Goal: Task Accomplishment & Management: Use online tool/utility

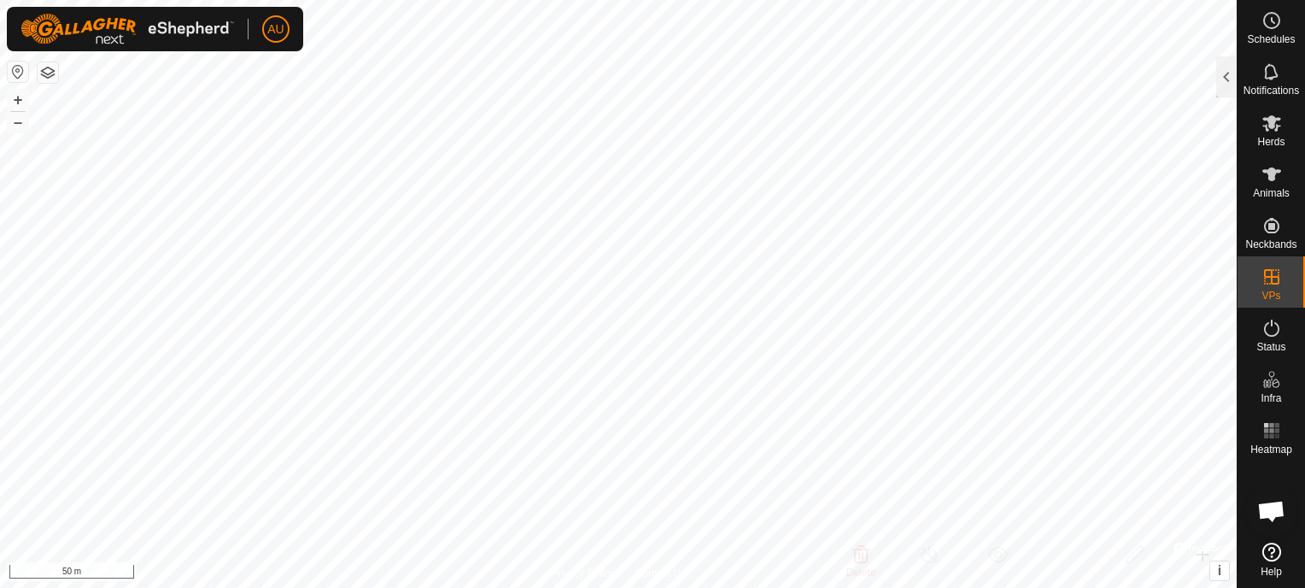
click at [45, 76] on button "button" at bounding box center [48, 72] width 20 height 20
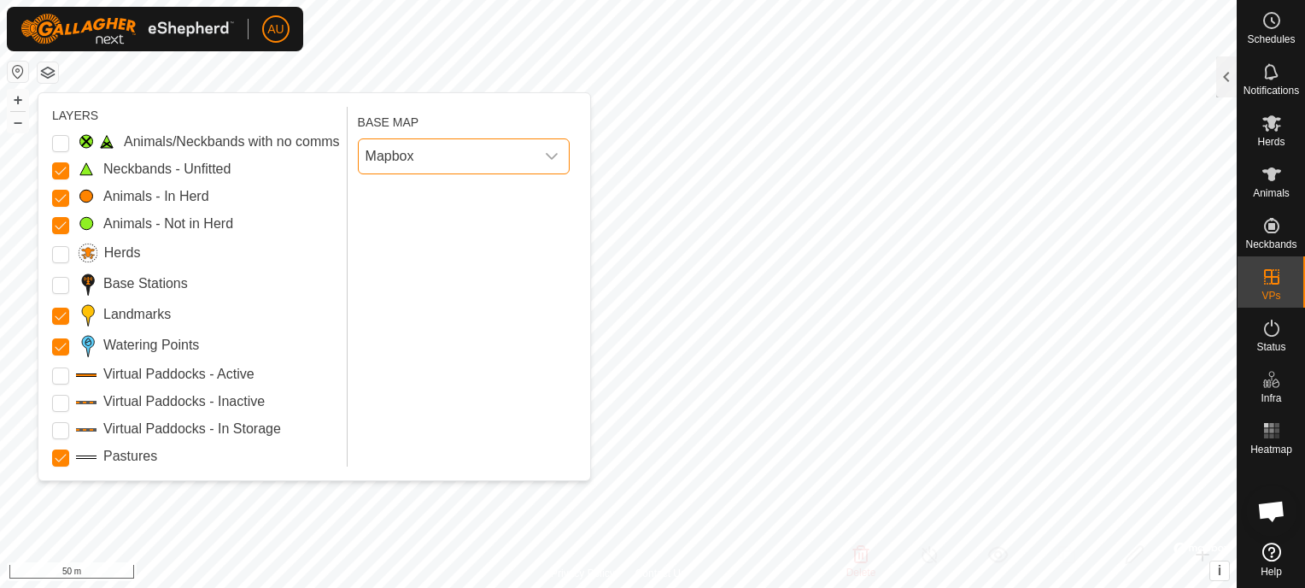
click at [400, 155] on span "Mapbox" at bounding box center [447, 156] width 176 height 34
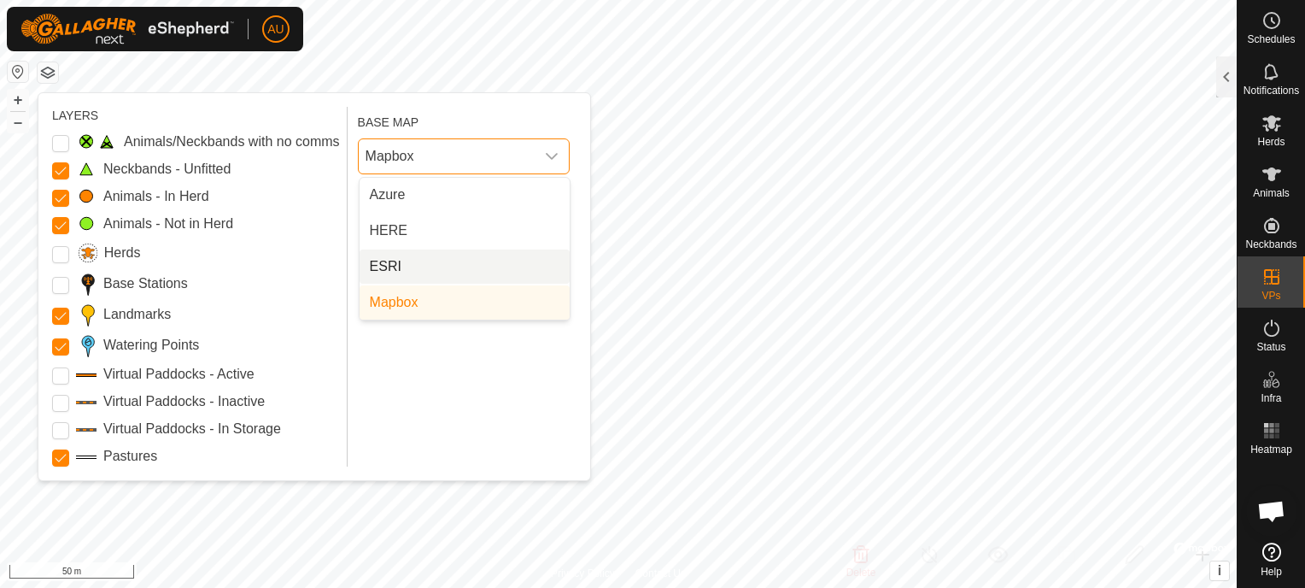
click at [403, 267] on li "ESRI" at bounding box center [465, 266] width 210 height 34
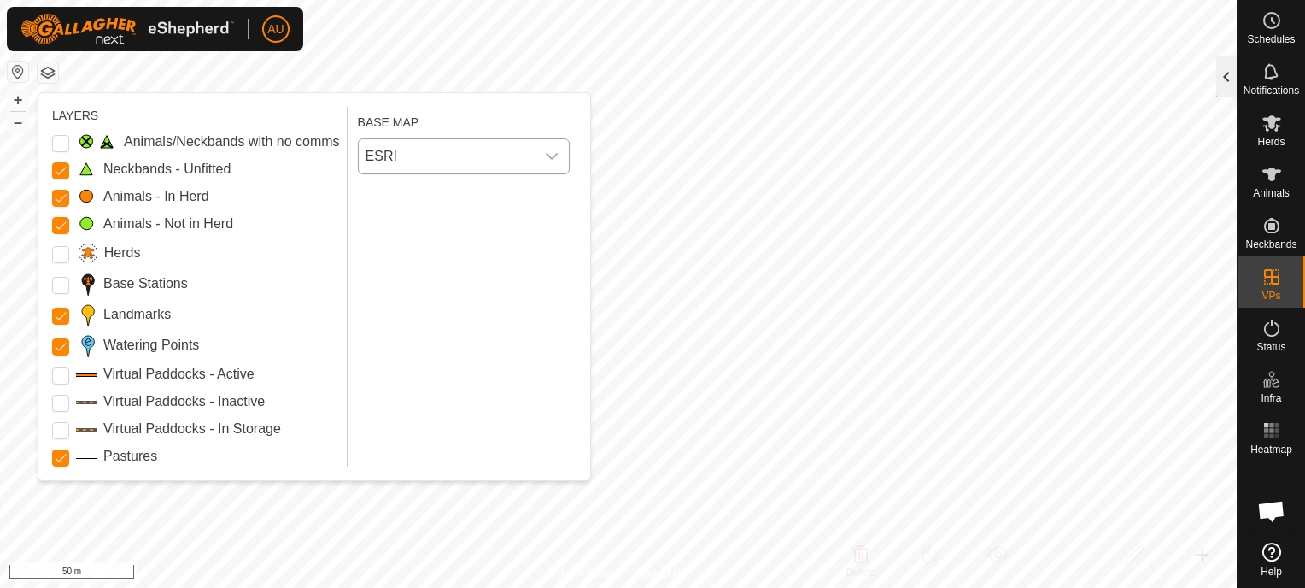
click at [1217, 79] on div at bounding box center [1226, 76] width 20 height 41
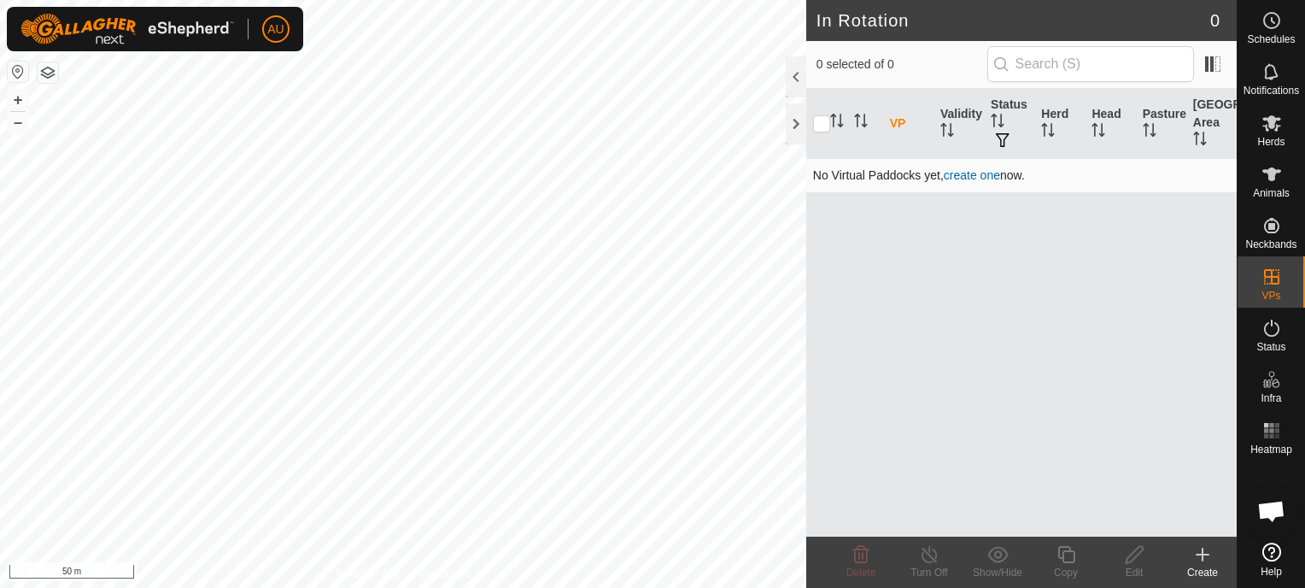
click at [979, 175] on link "create one" at bounding box center [972, 175] width 56 height 14
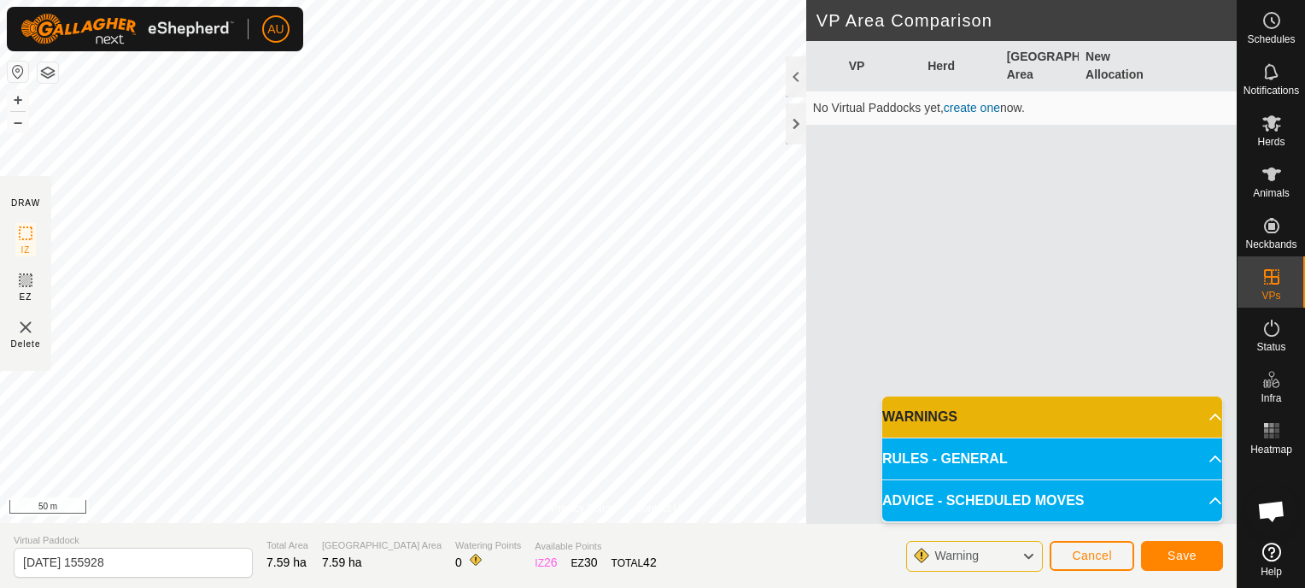
click at [48, 64] on button "button" at bounding box center [48, 72] width 20 height 20
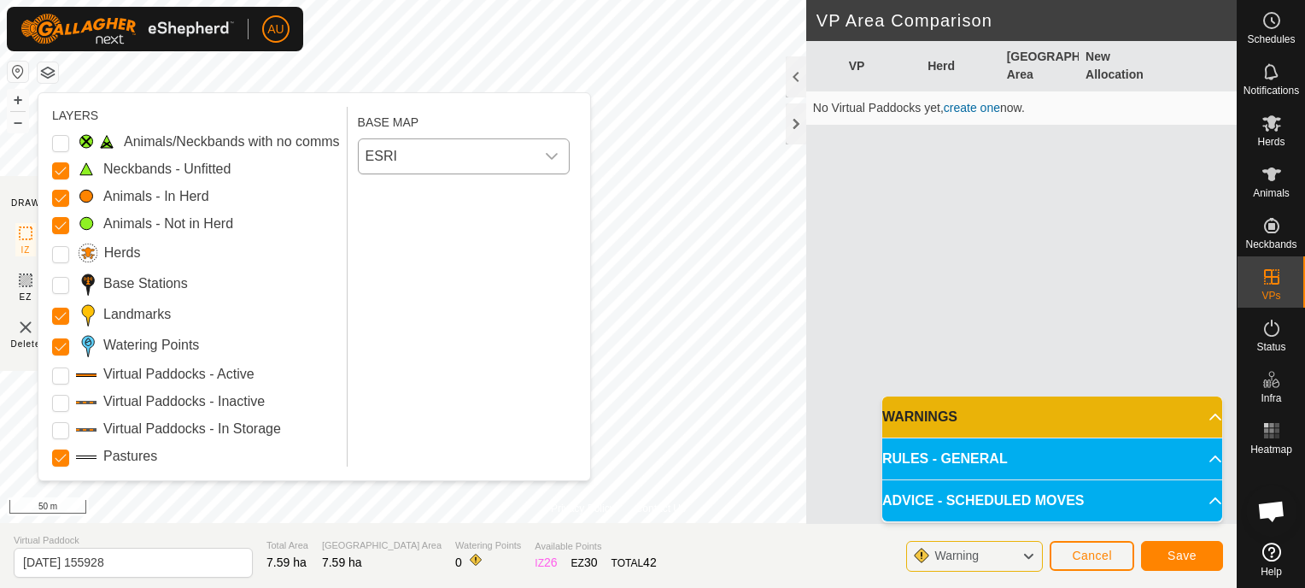
click at [389, 167] on span "ESRI" at bounding box center [447, 156] width 176 height 34
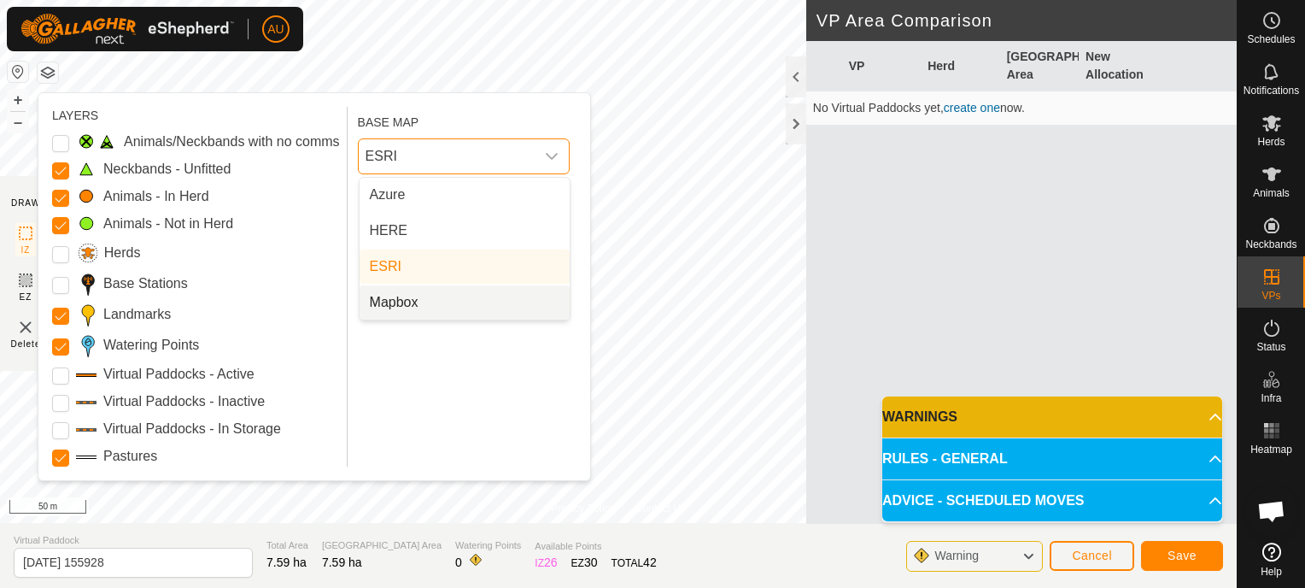
click at [395, 293] on li "Mapbox" at bounding box center [465, 302] width 210 height 34
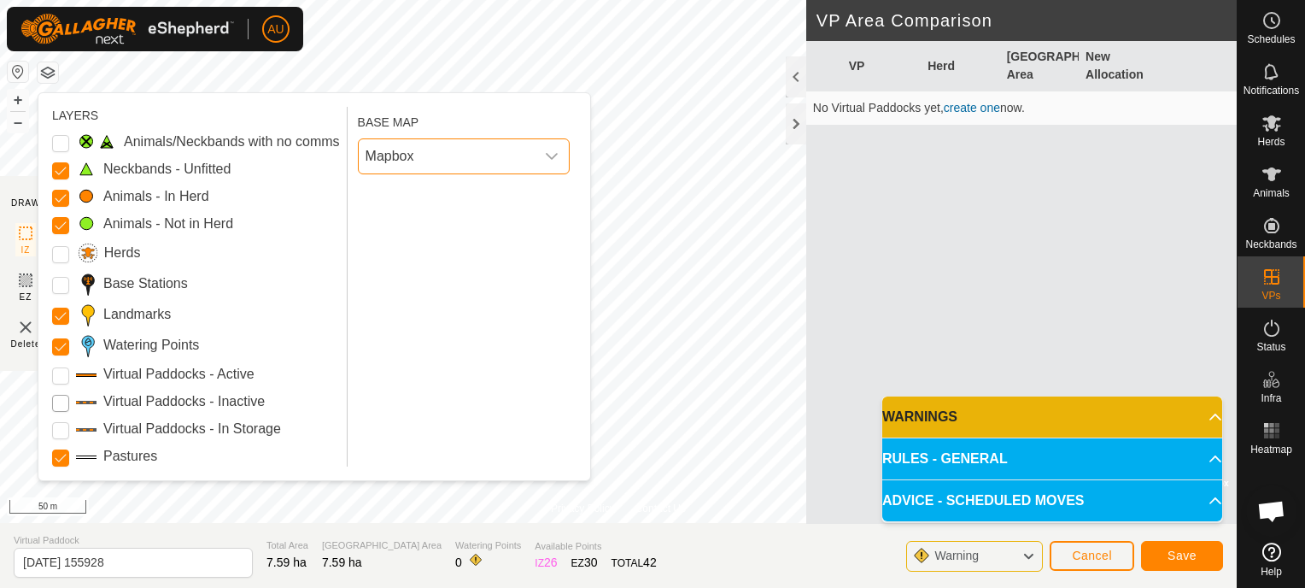
click at [62, 398] on Inactive "Virtual Paddocks - Inactive" at bounding box center [60, 403] width 17 height 17
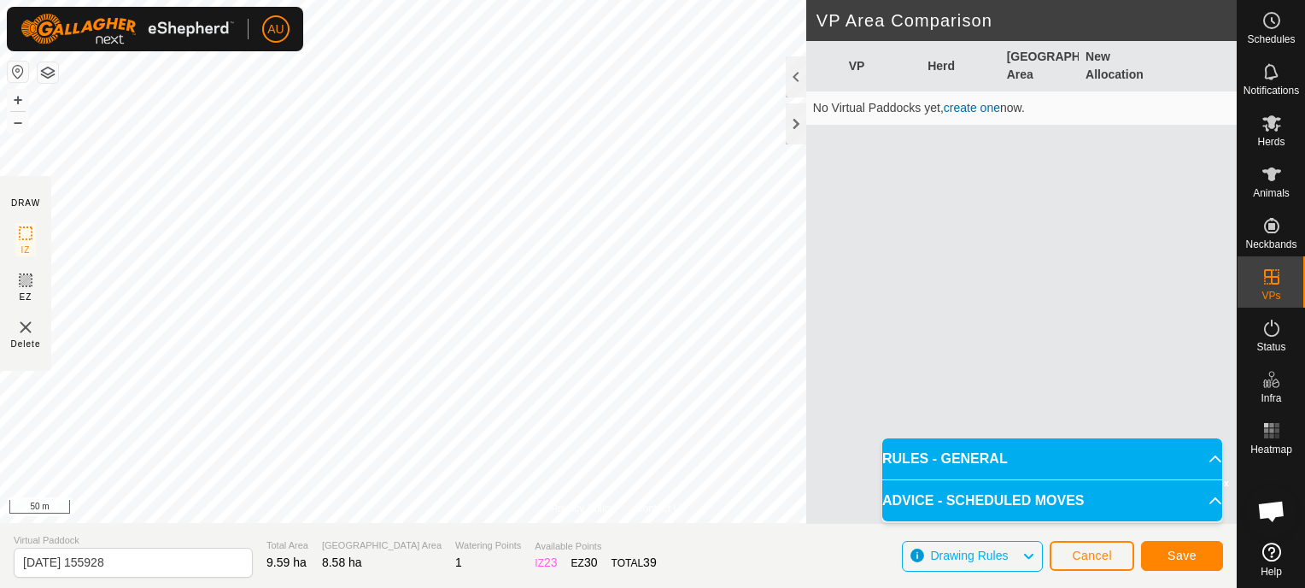
click at [1214, 453] on p-accordion-header "RULES - GENERAL" at bounding box center [1052, 458] width 340 height 41
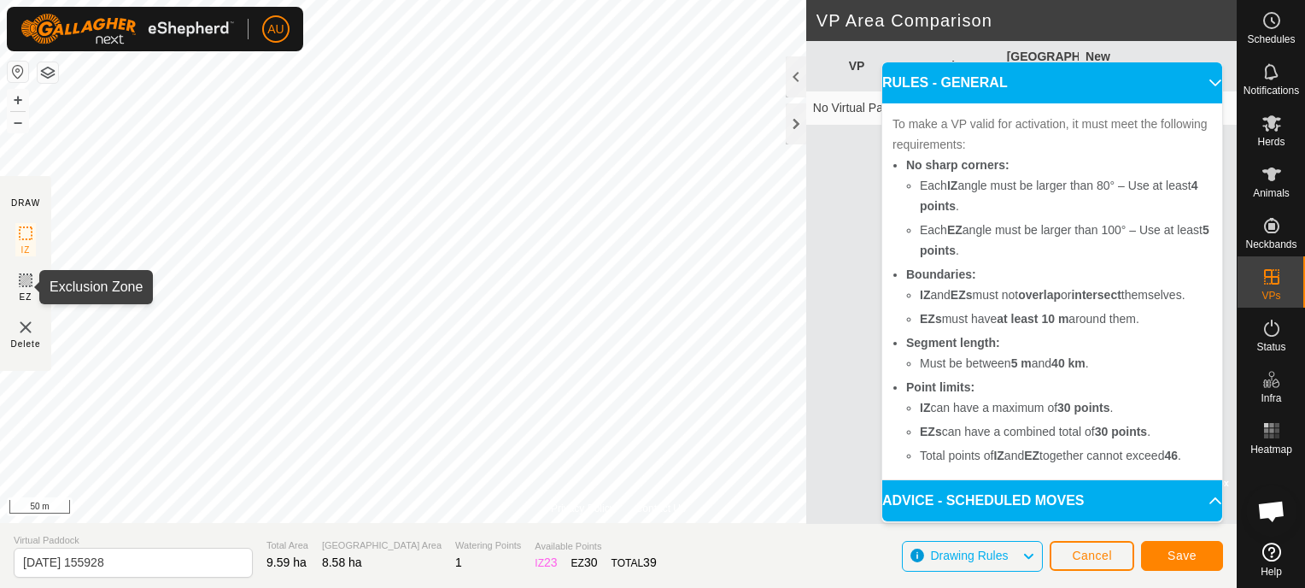
click at [22, 278] on icon at bounding box center [25, 280] width 20 height 20
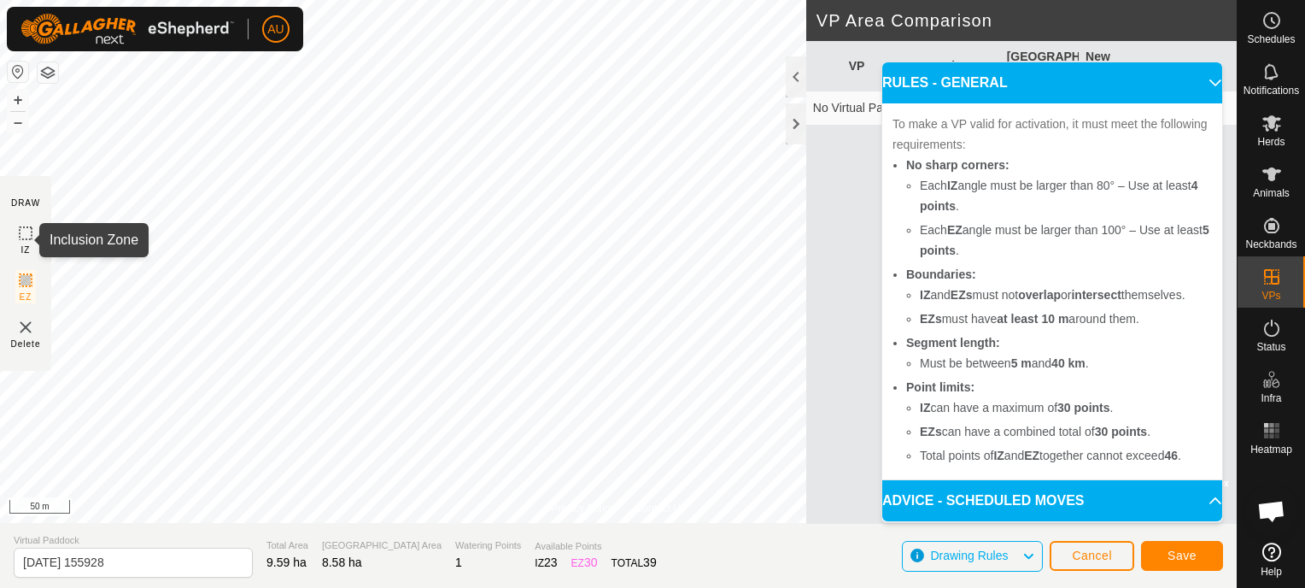
click at [22, 231] on icon at bounding box center [25, 233] width 20 height 20
click at [1206, 500] on p-accordion-header "ADVICE - SCHEDULED MOVES" at bounding box center [1052, 500] width 340 height 41
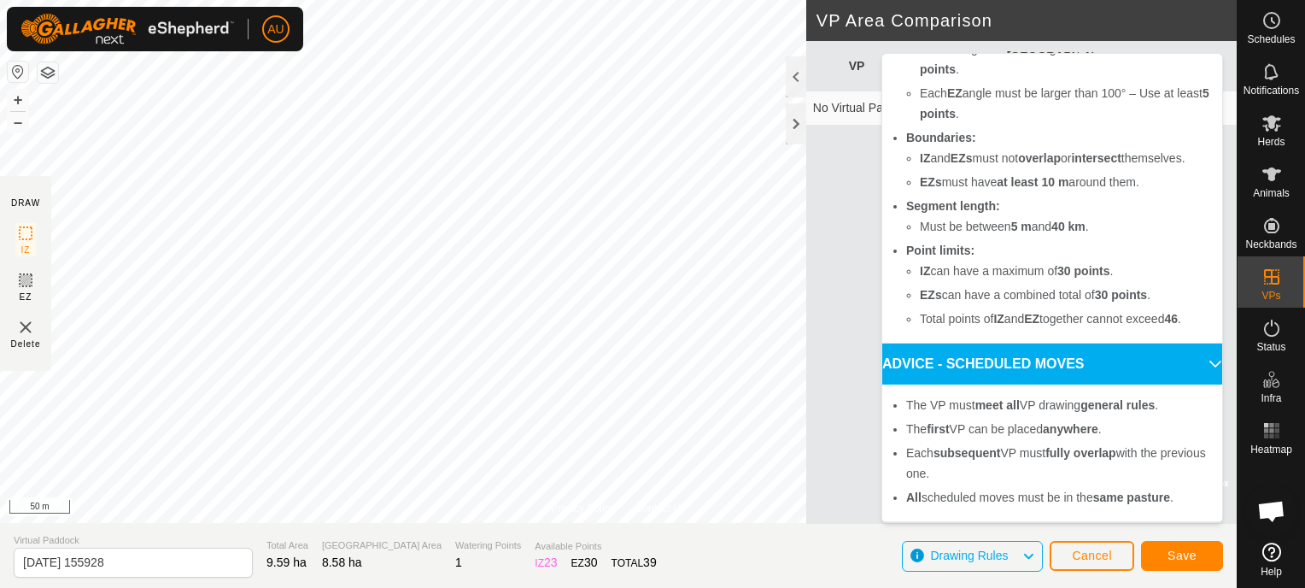
scroll to position [148, 0]
click at [1178, 558] on span "Save" at bounding box center [1181, 555] width 29 height 14
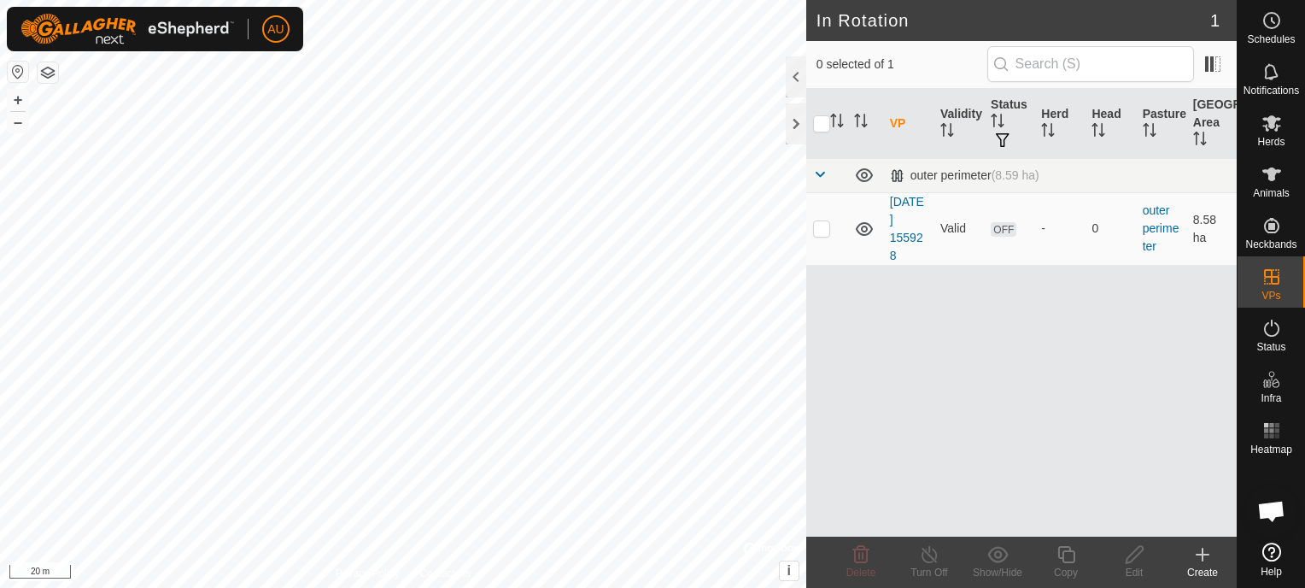
checkbox input "true"
click at [998, 226] on span "OFF" at bounding box center [1004, 229] width 26 height 15
click at [1003, 229] on span "OFF" at bounding box center [1004, 229] width 26 height 15
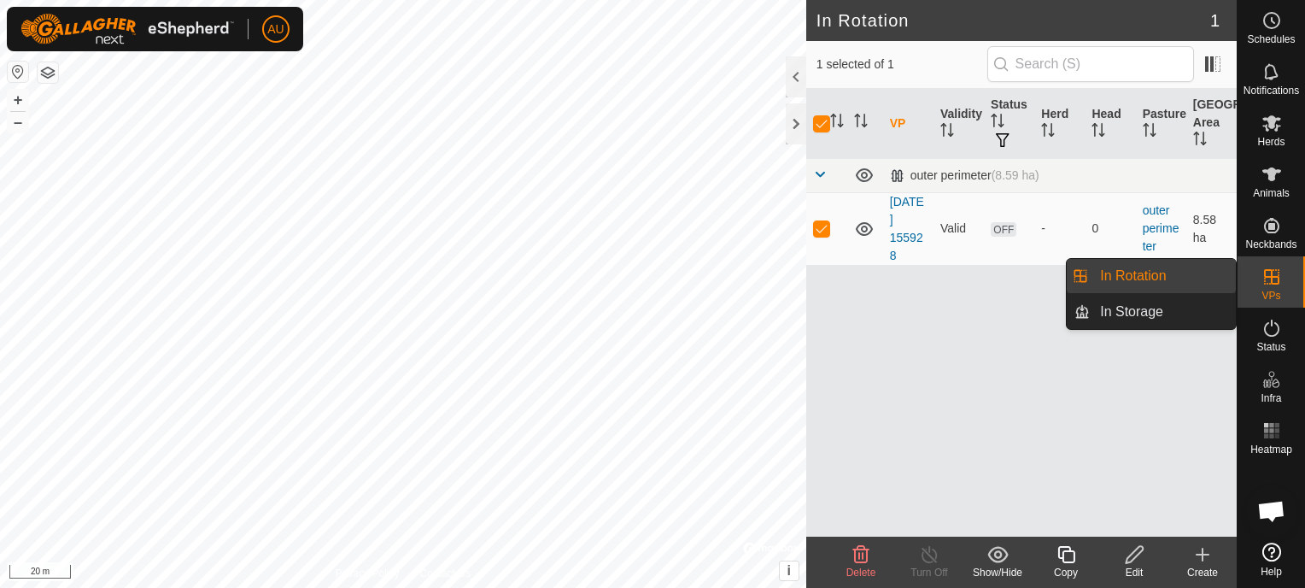
click at [1272, 278] on icon at bounding box center [1271, 276] width 20 height 20
click at [1268, 327] on icon at bounding box center [1271, 328] width 20 height 20
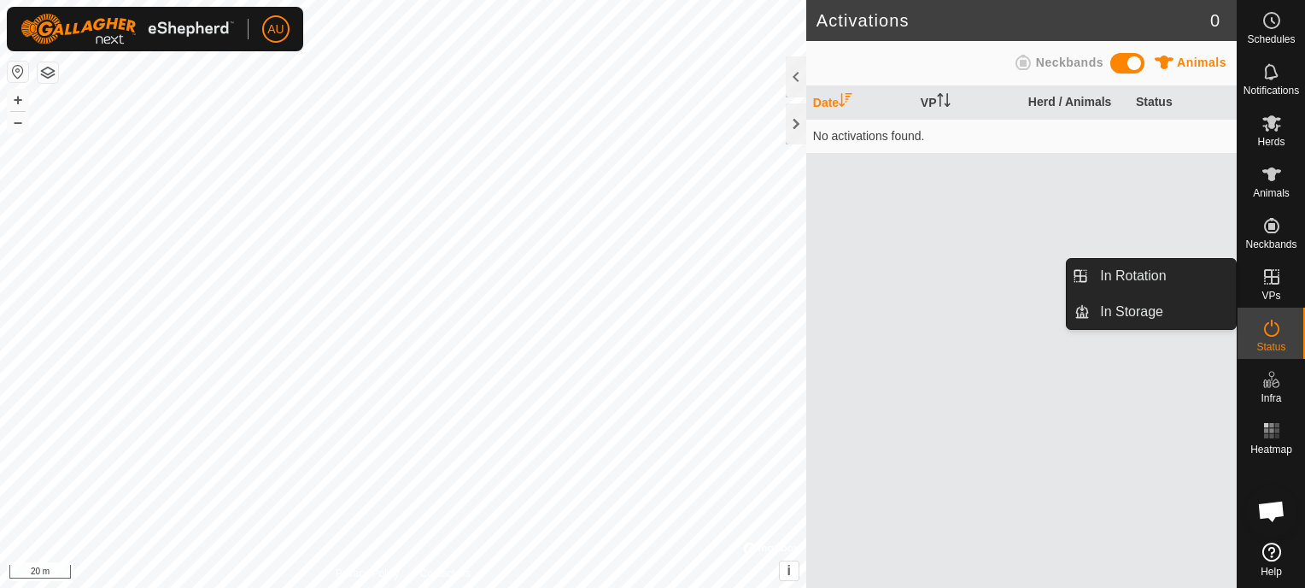
click at [1272, 274] on icon at bounding box center [1271, 276] width 20 height 20
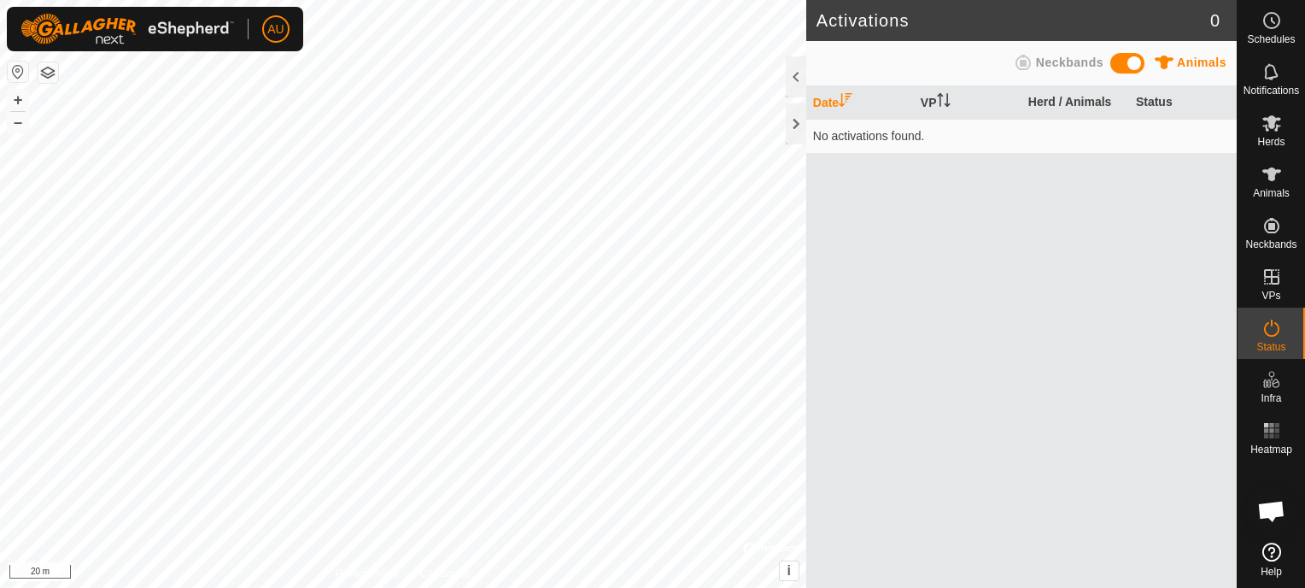
click at [1133, 61] on span at bounding box center [1127, 63] width 34 height 20
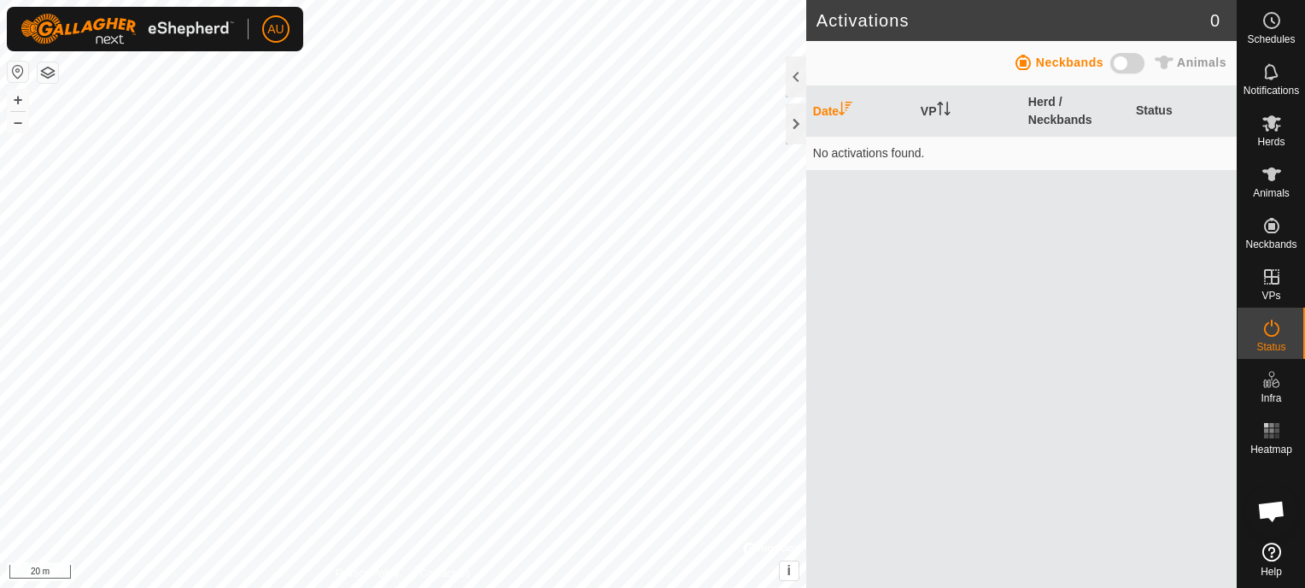
click at [1123, 61] on span at bounding box center [1127, 63] width 34 height 20
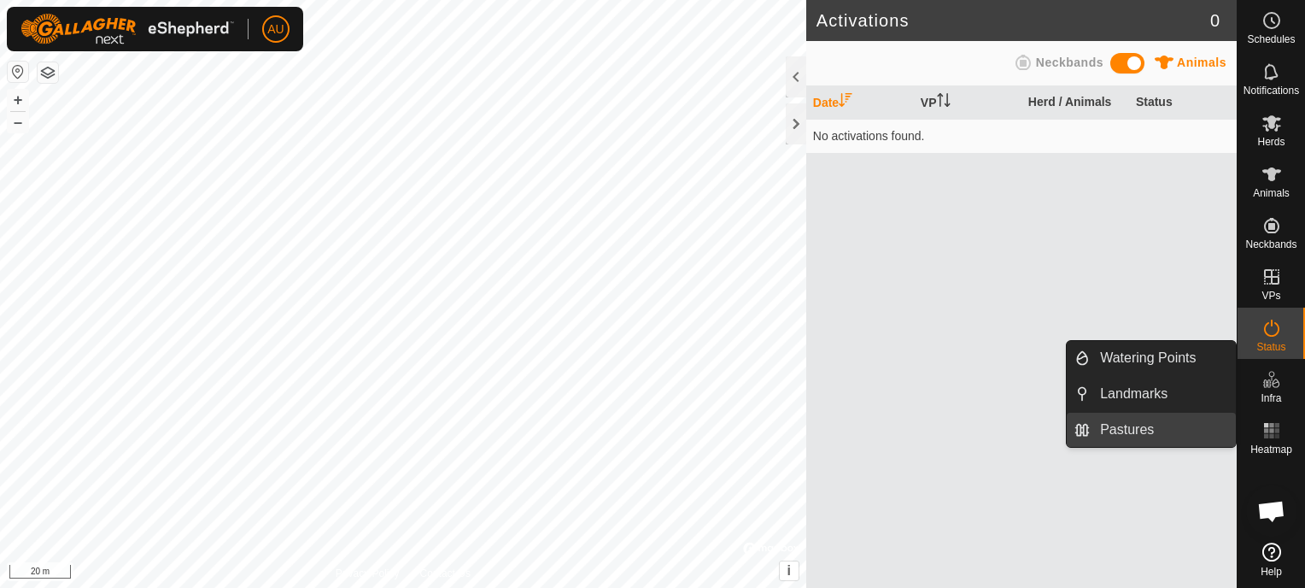
click at [1164, 433] on link "Pastures" at bounding box center [1163, 429] width 146 height 34
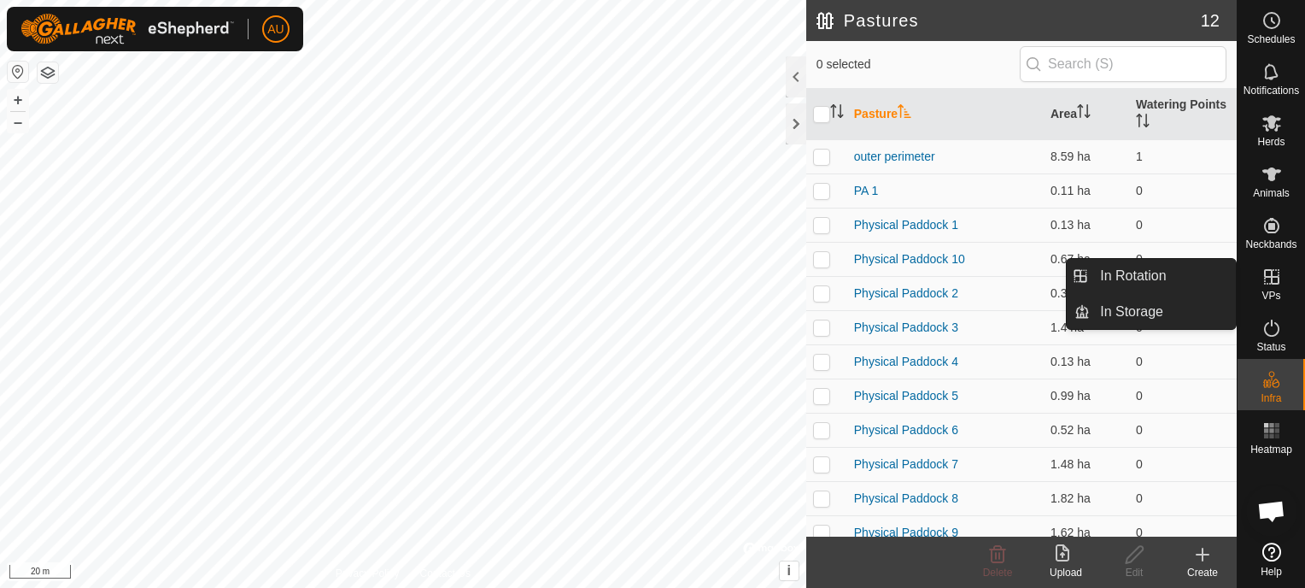
click at [1278, 283] on es-virtualpaddocks-svg-icon at bounding box center [1271, 276] width 31 height 27
click at [1273, 282] on icon at bounding box center [1271, 276] width 20 height 20
click at [1273, 277] on icon at bounding box center [1271, 276] width 15 height 15
click at [1272, 282] on icon at bounding box center [1271, 276] width 20 height 20
drag, startPoint x: 1225, startPoint y: 282, endPoint x: 1158, endPoint y: 278, distance: 66.7
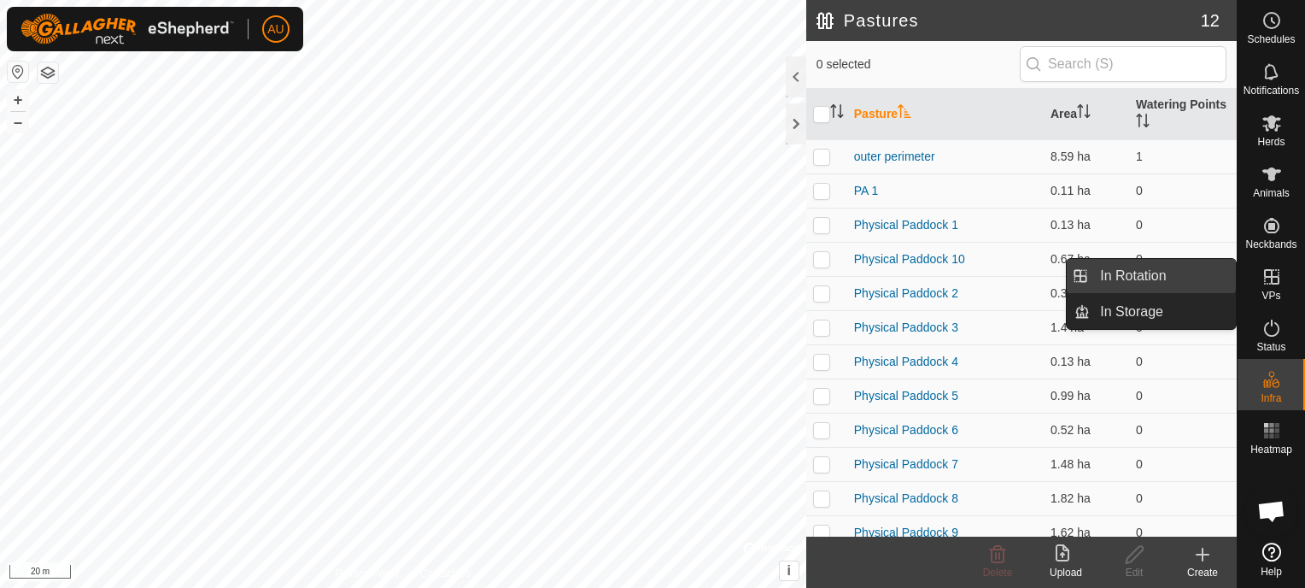
click at [1158, 278] on link "In Rotation" at bounding box center [1163, 276] width 146 height 34
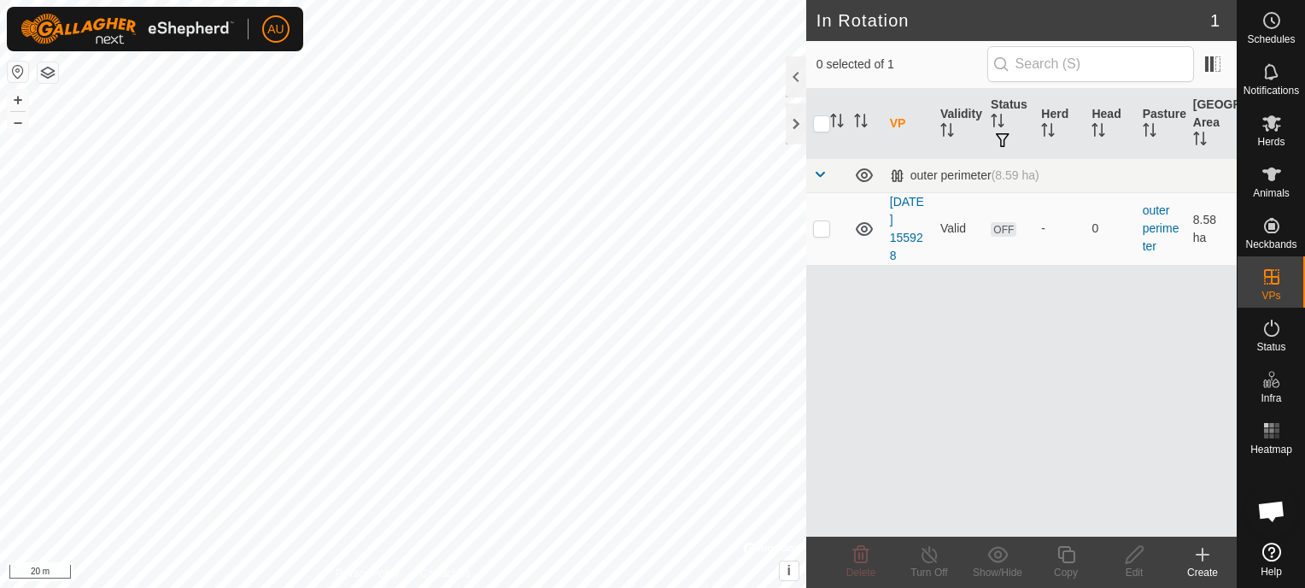
drag, startPoint x: 822, startPoint y: 225, endPoint x: 885, endPoint y: 331, distance: 122.9
click at [822, 225] on p-checkbox at bounding box center [821, 228] width 17 height 14
checkbox input "true"
click at [1001, 557] on icon at bounding box center [997, 554] width 21 height 20
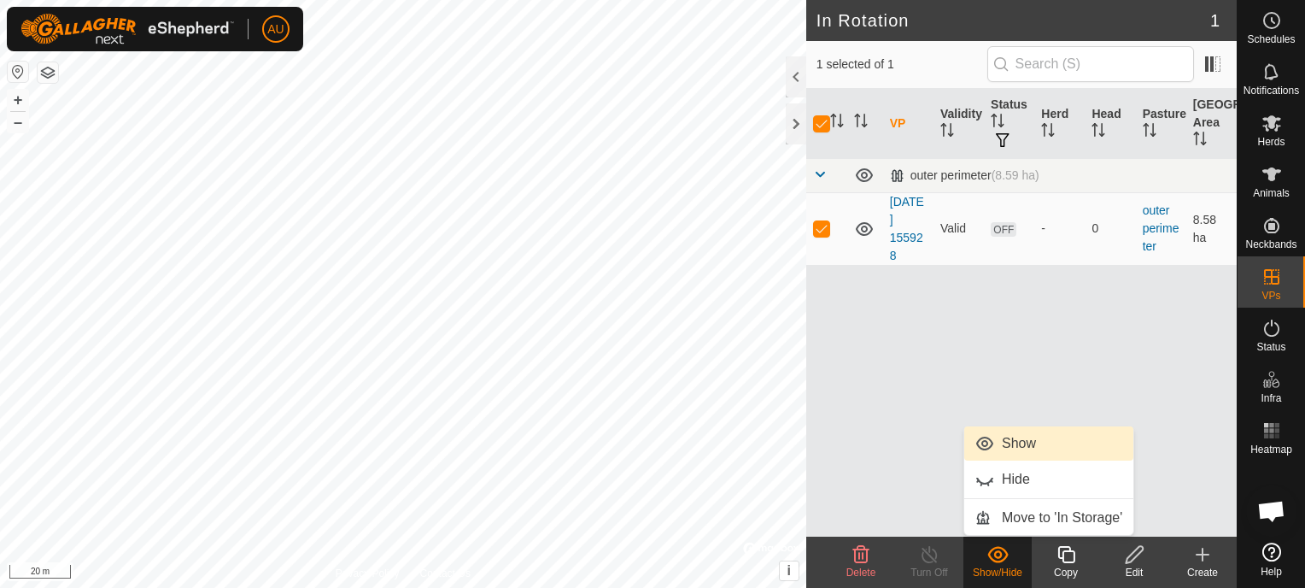
click at [1005, 440] on link "Show" at bounding box center [1048, 443] width 169 height 34
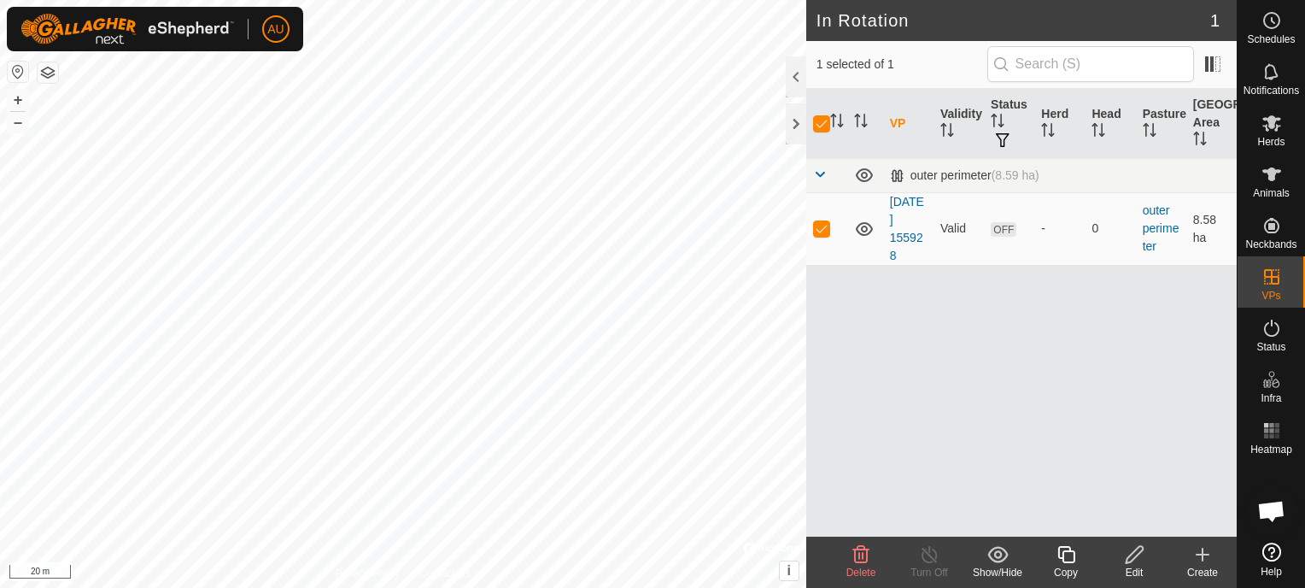
click at [869, 336] on div "VP Validity Status Herd Head Pasture Grazing Area outer perimeter (8.59 ha) [DA…" at bounding box center [1021, 313] width 430 height 448
drag, startPoint x: 1208, startPoint y: 73, endPoint x: 1206, endPoint y: 82, distance: 9.7
click at [1208, 73] on span at bounding box center [1212, 63] width 27 height 27
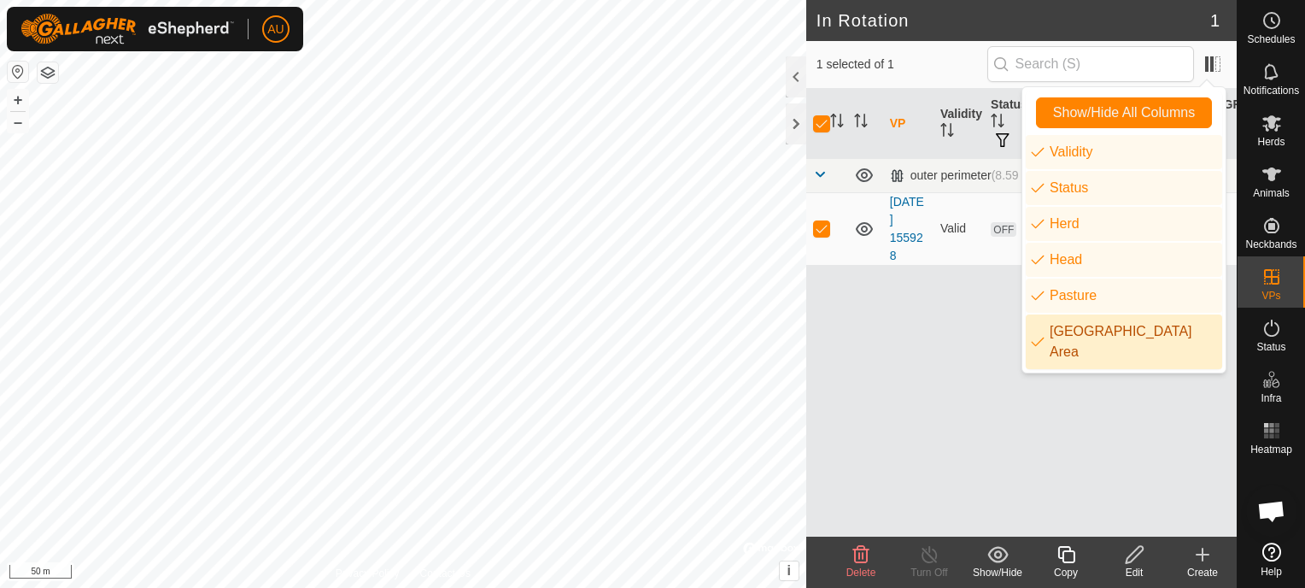
click at [1027, 438] on div "VP Validity Status Herd Head Pasture Grazing Area outer perimeter (8.59 ha) [DA…" at bounding box center [1021, 313] width 430 height 448
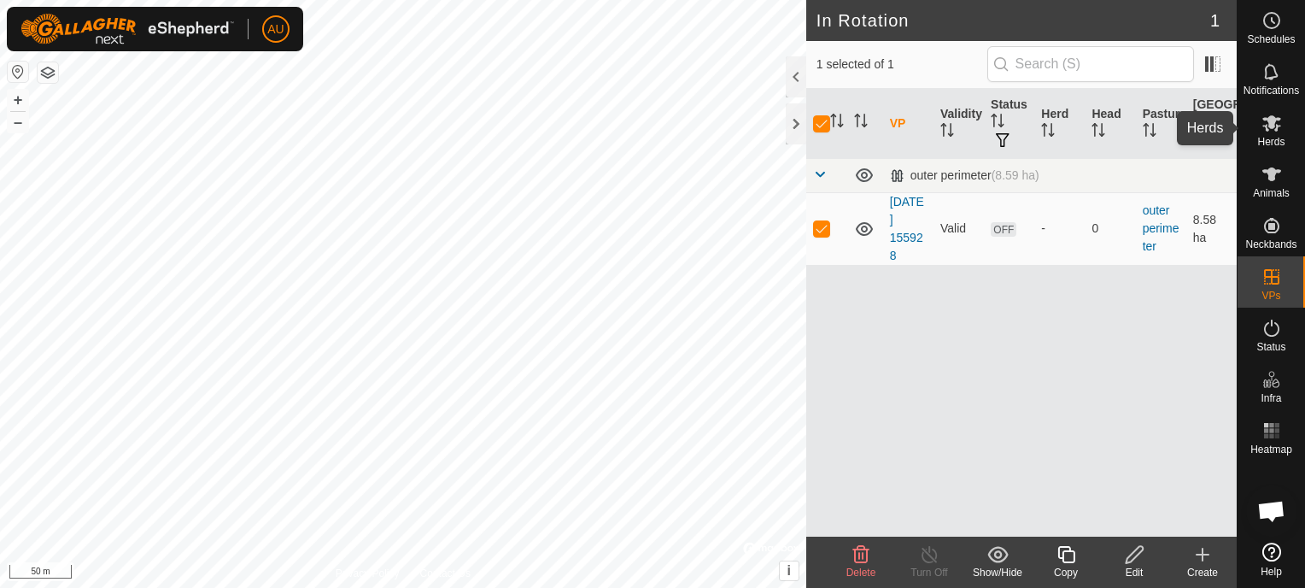
click at [1278, 132] on icon at bounding box center [1271, 123] width 20 height 20
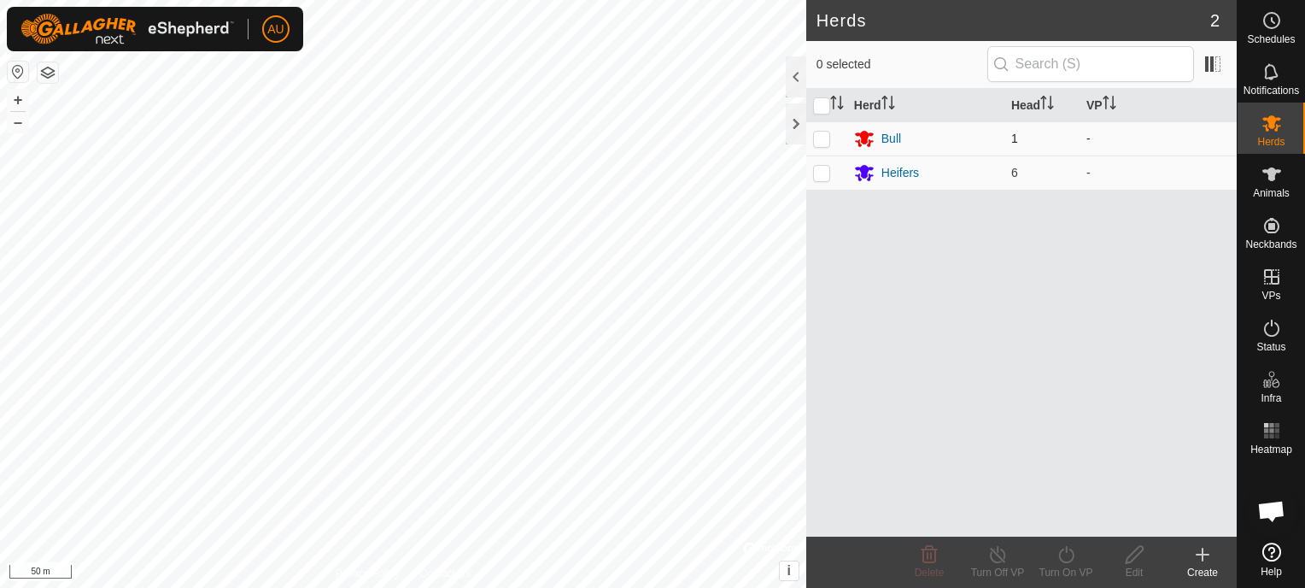
drag, startPoint x: 824, startPoint y: 172, endPoint x: 823, endPoint y: 149, distance: 23.1
click at [823, 173] on p-checkbox at bounding box center [821, 173] width 17 height 14
checkbox input "true"
click at [823, 140] on p-checkbox at bounding box center [821, 139] width 17 height 14
checkbox input "true"
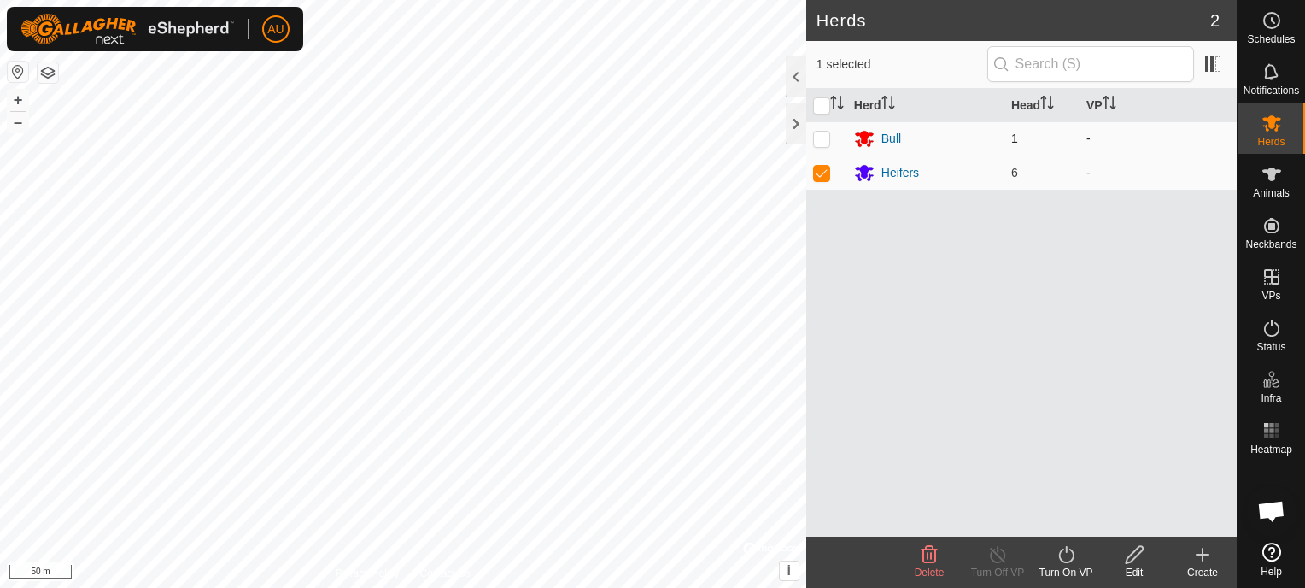
checkbox input "true"
click at [1065, 557] on icon at bounding box center [1066, 554] width 21 height 20
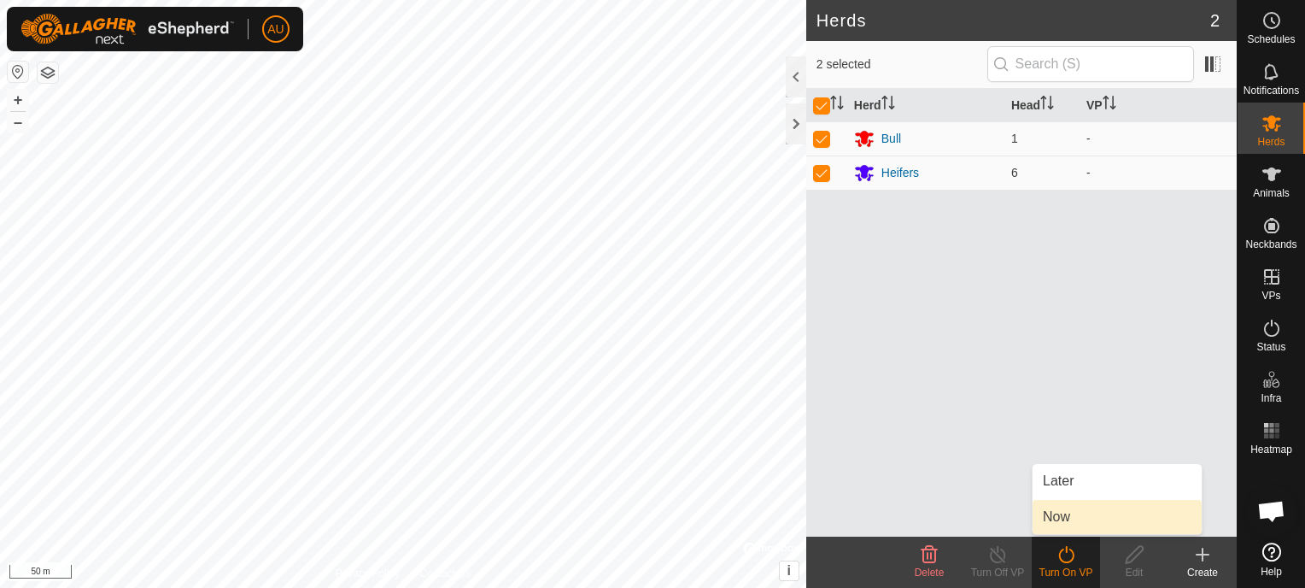
click at [1068, 522] on link "Now" at bounding box center [1117, 517] width 169 height 34
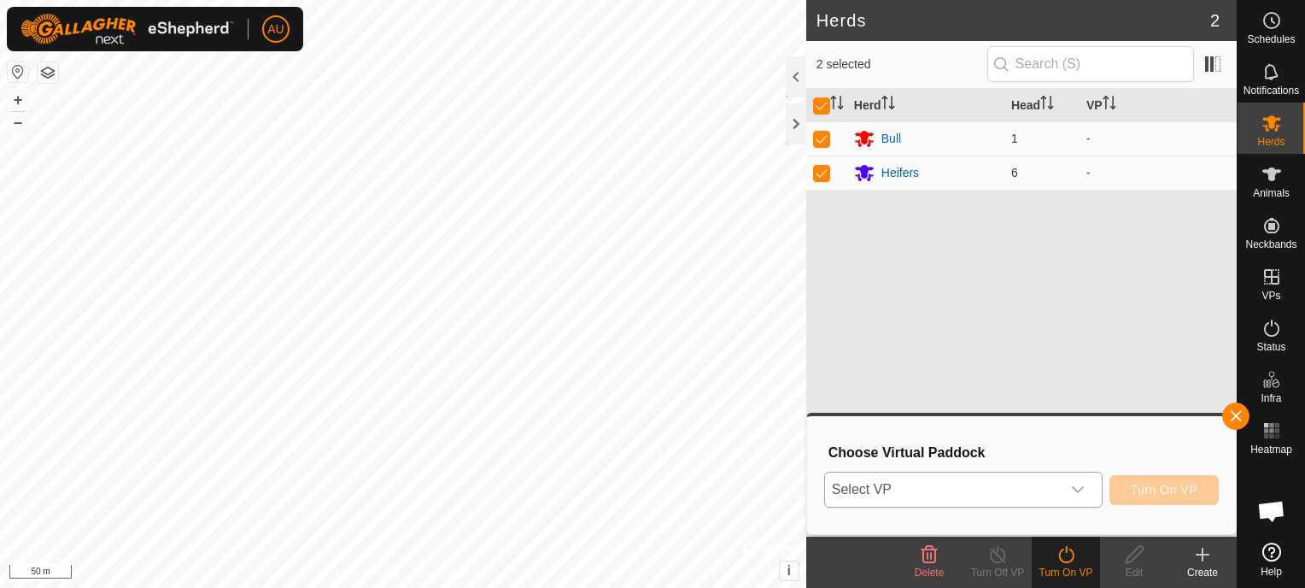
click at [1076, 494] on icon "dropdown trigger" at bounding box center [1078, 490] width 14 height 14
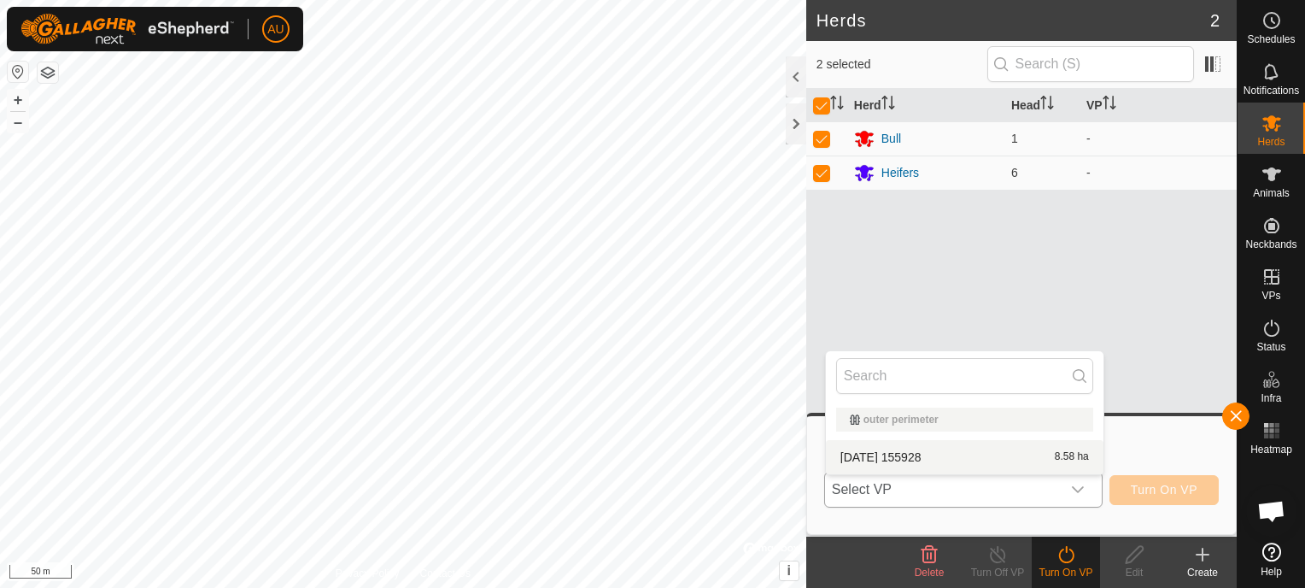
click at [974, 454] on li "[DATE] 155928 8.58 ha" at bounding box center [965, 457] width 278 height 34
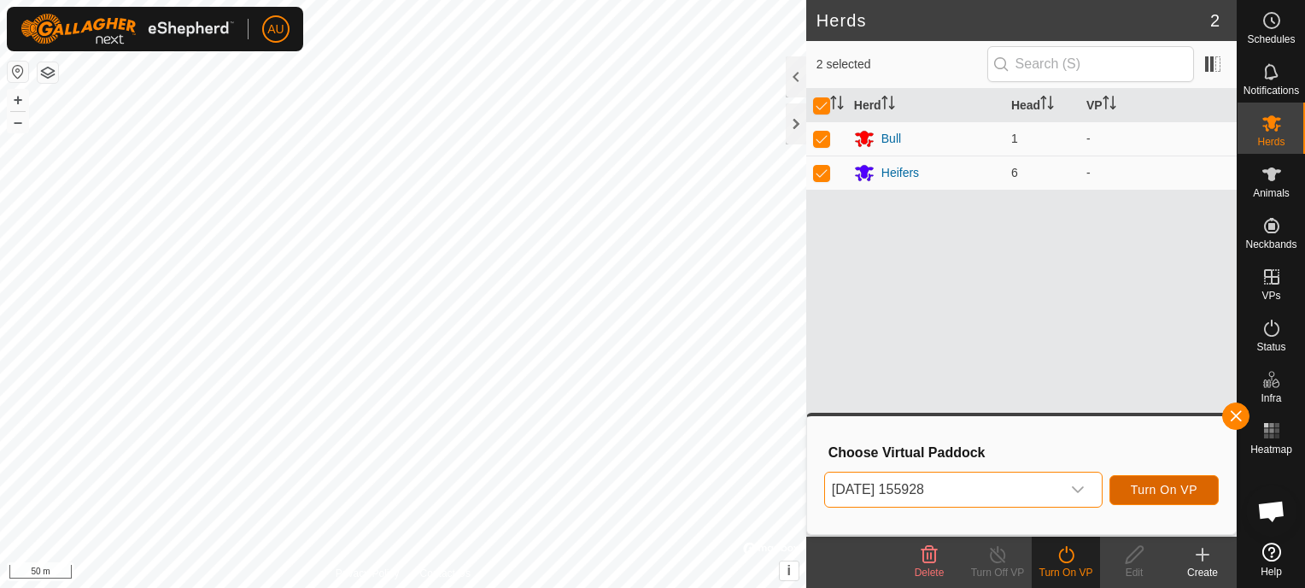
click at [1165, 489] on span "Turn On VP" at bounding box center [1164, 490] width 67 height 14
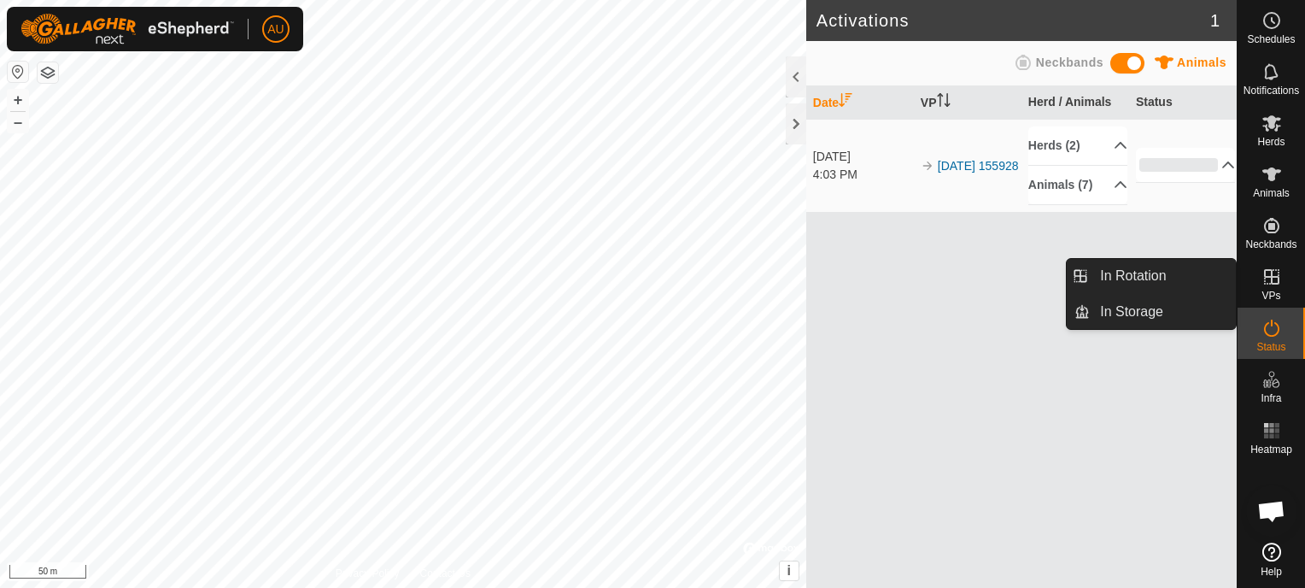
drag, startPoint x: 1290, startPoint y: 273, endPoint x: 1274, endPoint y: 283, distance: 18.0
click at [1274, 283] on icon at bounding box center [1271, 276] width 15 height 15
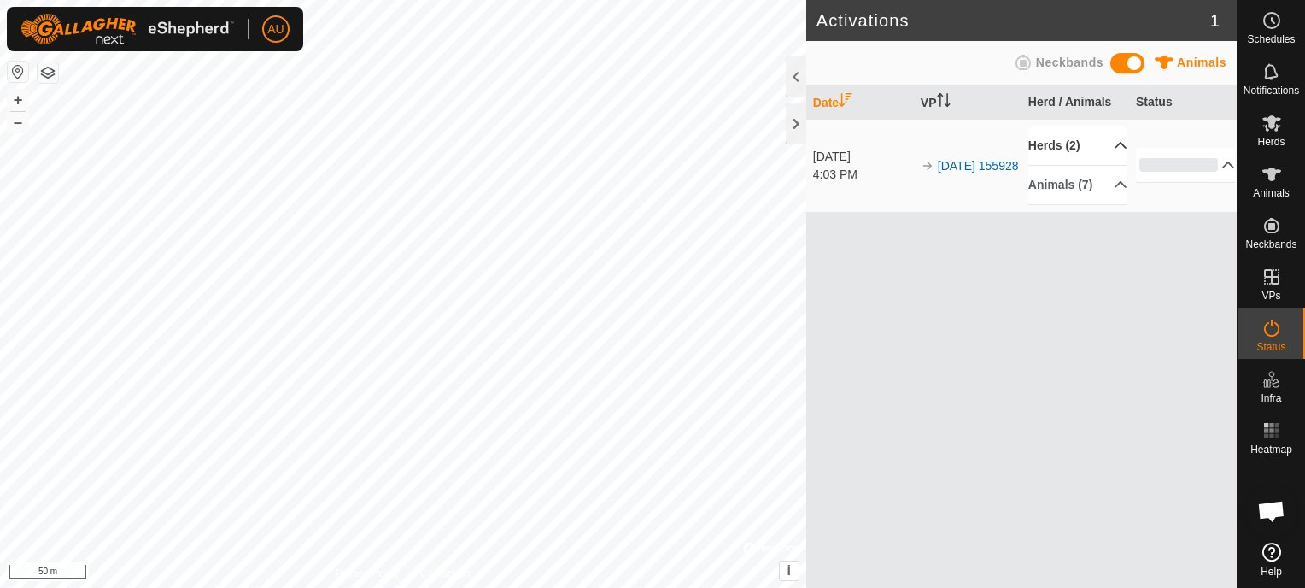
click at [1108, 137] on p-accordion-header "Herds (2)" at bounding box center [1077, 145] width 99 height 38
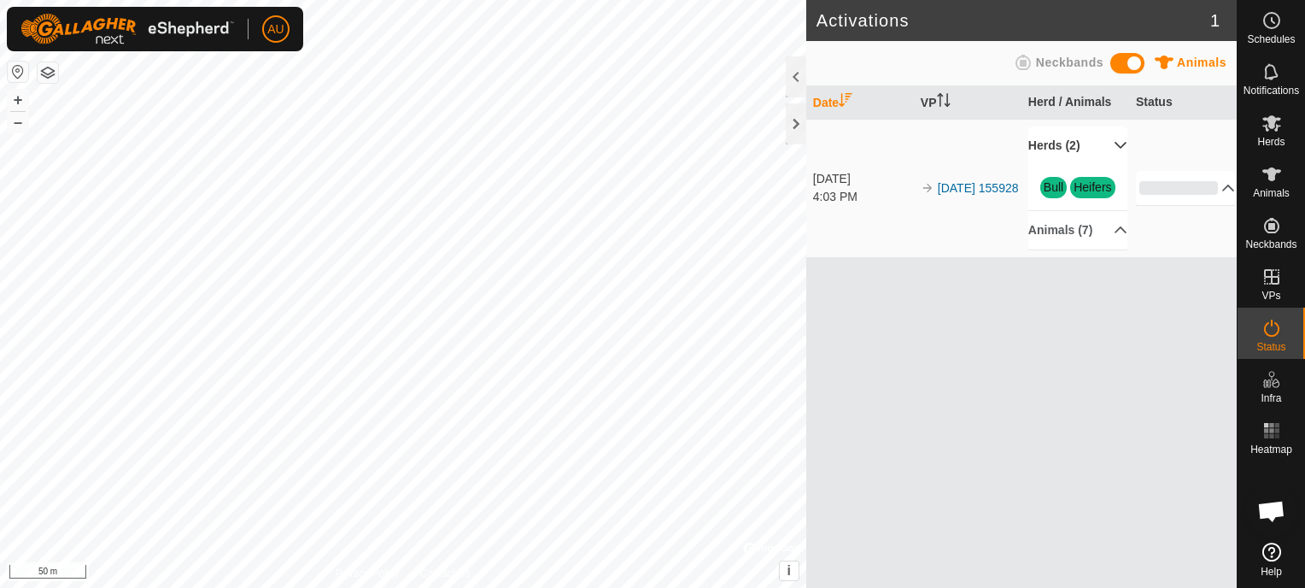
click at [1108, 137] on p-accordion-header "Herds (2)" at bounding box center [1077, 145] width 99 height 38
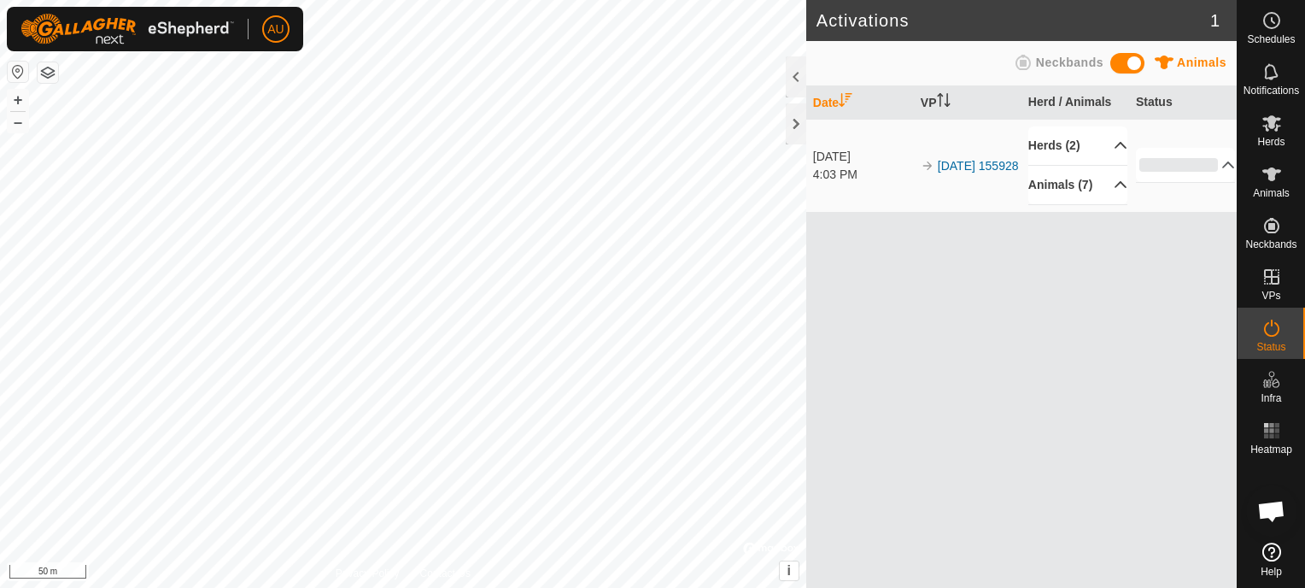
click at [1109, 184] on p-accordion-header "Animals (7)" at bounding box center [1077, 185] width 99 height 38
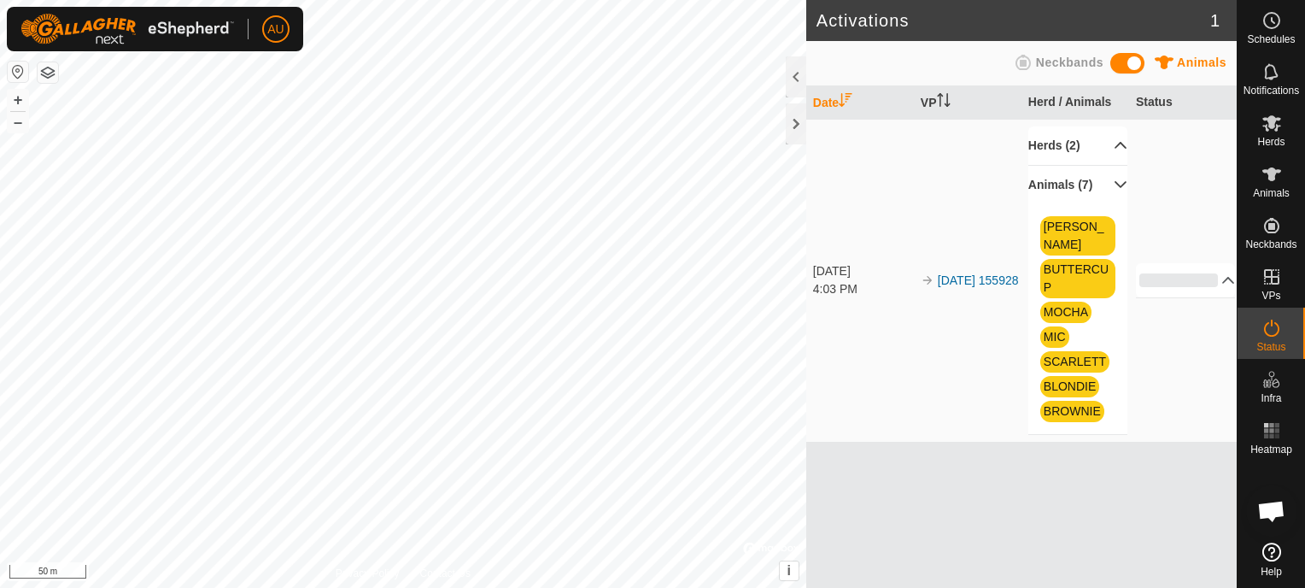
click at [1110, 183] on p-accordion-header "Animals (7)" at bounding box center [1077, 185] width 99 height 38
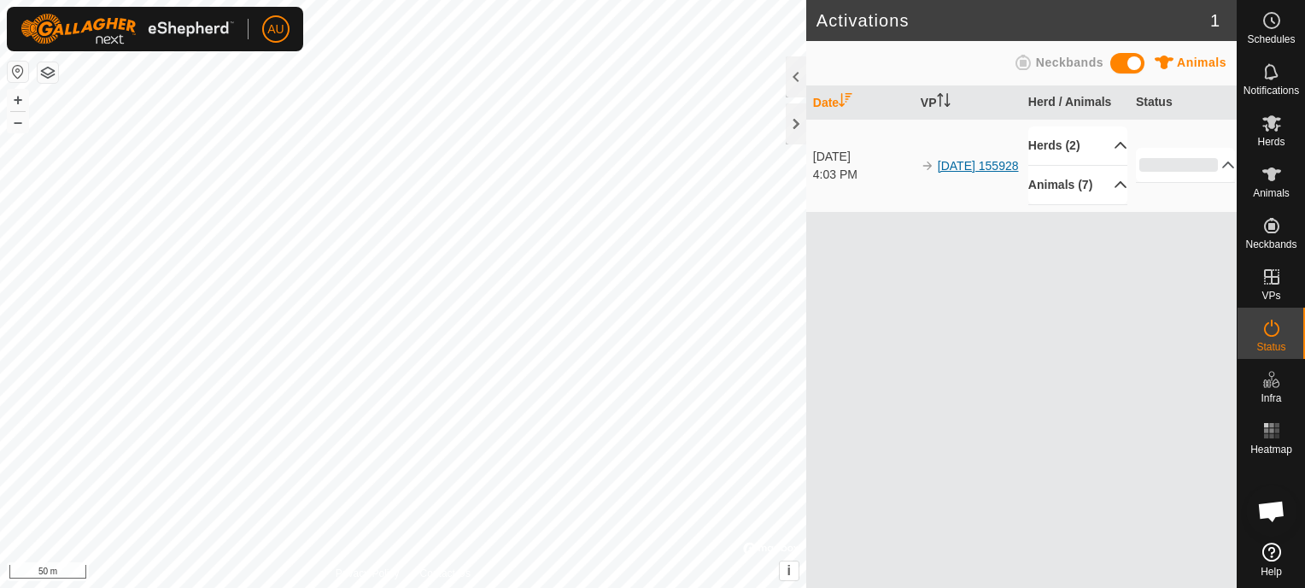
click at [969, 159] on link "[DATE] 155928" at bounding box center [978, 166] width 81 height 14
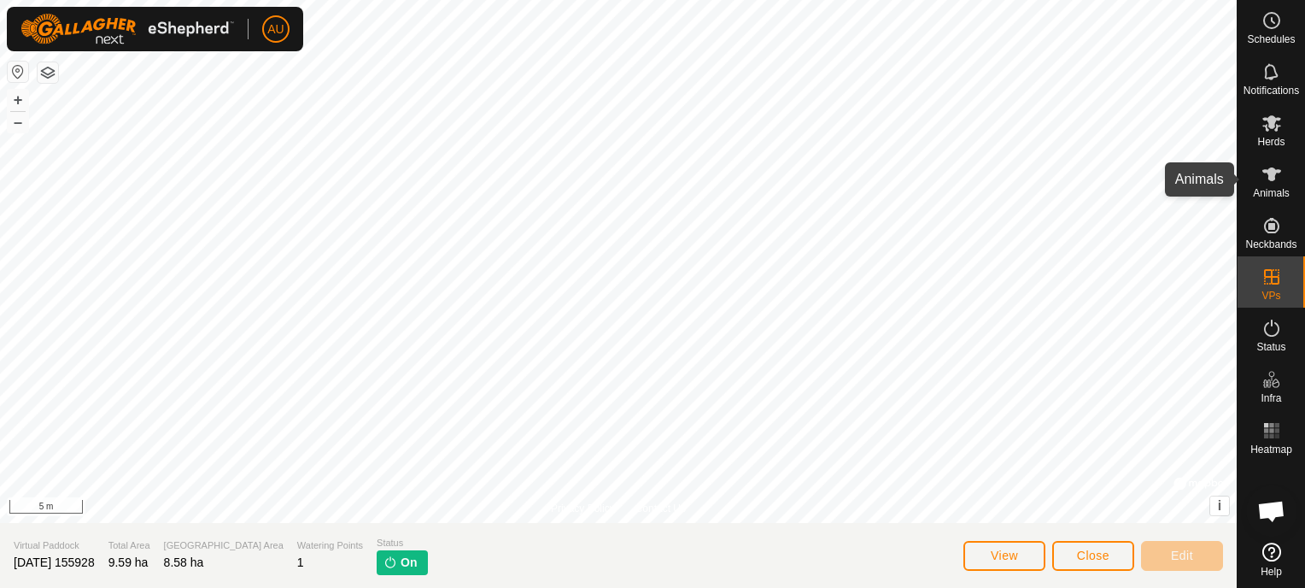
click at [1281, 178] on es-animals-svg-icon at bounding box center [1271, 174] width 31 height 27
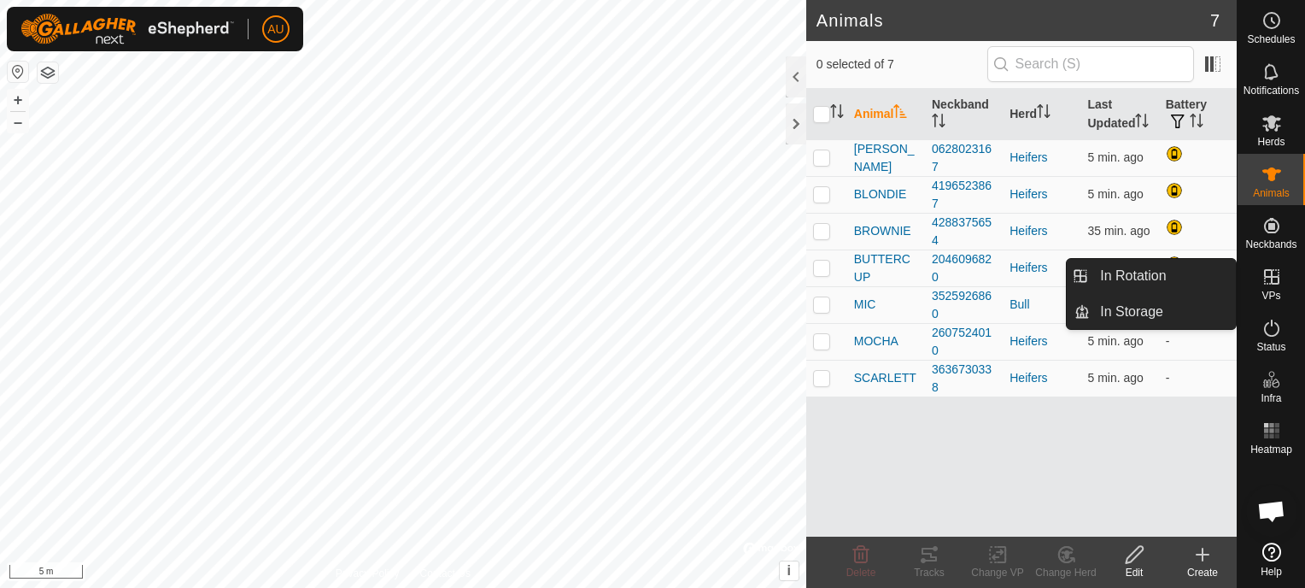
click at [1274, 283] on icon at bounding box center [1271, 276] width 15 height 15
click at [1183, 284] on link "In Rotation" at bounding box center [1163, 276] width 146 height 34
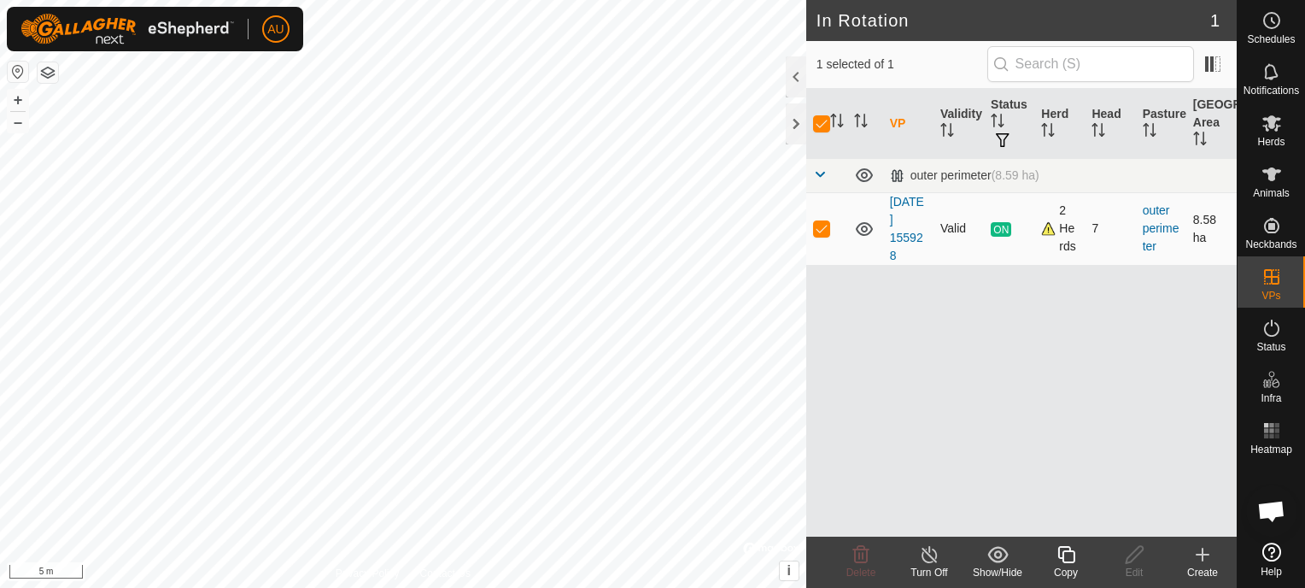
click at [824, 225] on p-checkbox at bounding box center [821, 228] width 17 height 14
checkbox input "false"
click at [823, 227] on p-checkbox at bounding box center [821, 228] width 17 height 14
checkbox input "true"
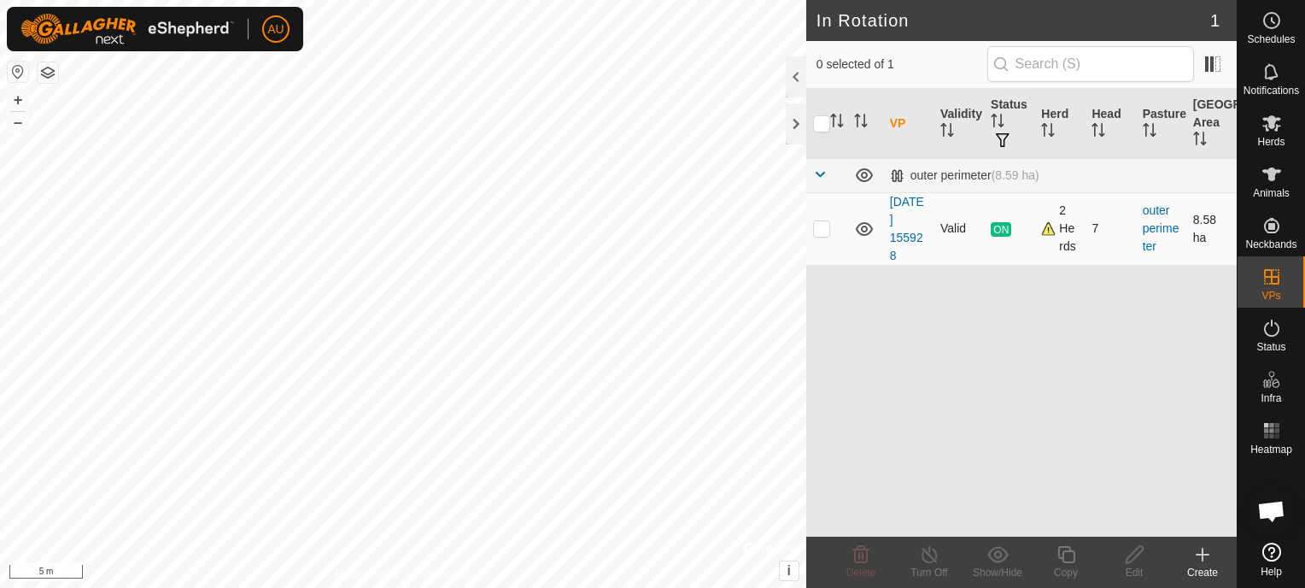
checkbox input "true"
click at [927, 548] on icon at bounding box center [929, 554] width 21 height 20
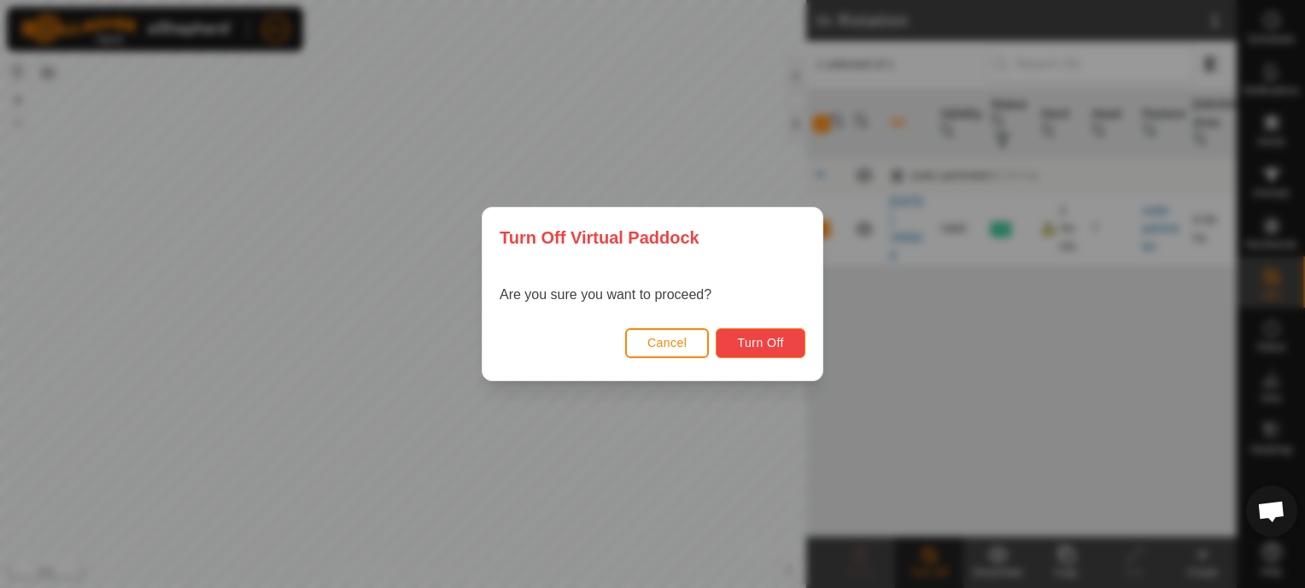
click at [755, 344] on span "Turn Off" at bounding box center [760, 343] width 47 height 14
